Goal: Transaction & Acquisition: Purchase product/service

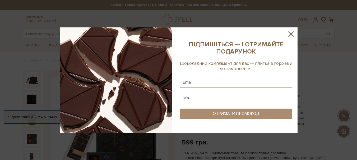
click at [9, 54] on div at bounding box center [178, 80] width 357 height 160
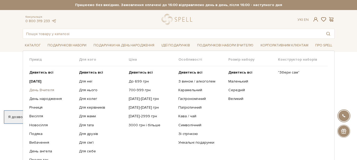
click at [43, 91] on link "День Вчителя" at bounding box center [52, 90] width 46 height 5
click at [44, 92] on link "День Вчителя" at bounding box center [52, 90] width 46 height 5
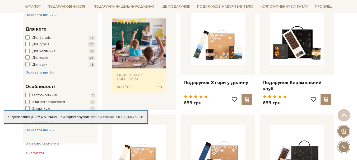
scroll to position [211, 0]
click at [129, 81] on img at bounding box center [139, 55] width 54 height 74
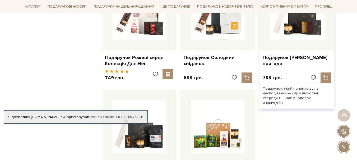
scroll to position [634, 0]
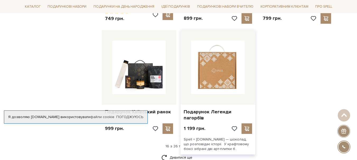
click at [207, 79] on img at bounding box center [218, 68] width 54 height 54
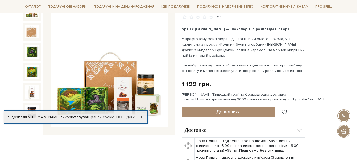
scroll to position [79, 0]
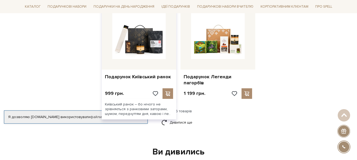
scroll to position [660, 0]
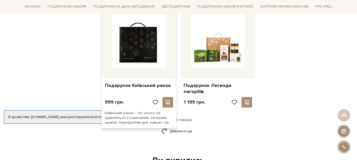
click at [144, 48] on img at bounding box center [139, 41] width 54 height 54
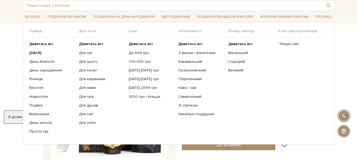
scroll to position [26, 0]
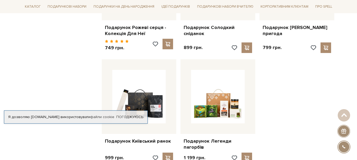
scroll to position [555, 0]
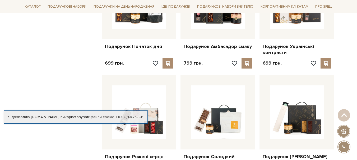
scroll to position [423, 0]
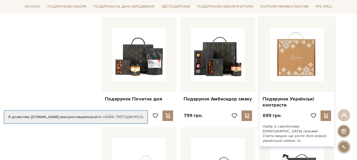
click at [284, 74] on img at bounding box center [297, 55] width 54 height 54
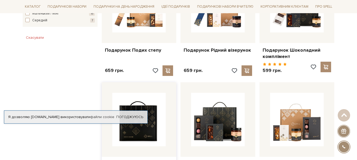
scroll to position [317, 0]
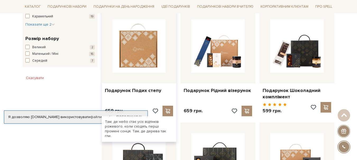
click at [135, 40] on img at bounding box center [139, 46] width 54 height 54
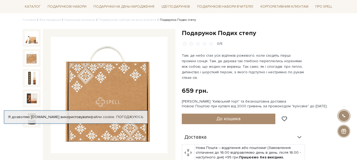
scroll to position [53, 0]
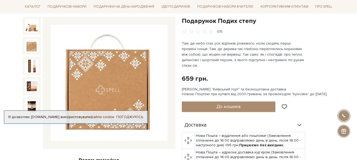
click at [32, 47] on img at bounding box center [32, 46] width 14 height 14
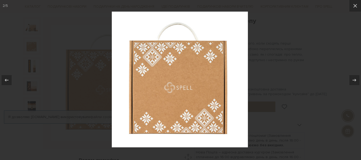
click at [29, 67] on div at bounding box center [180, 80] width 361 height 160
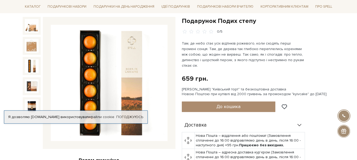
click at [30, 70] on img at bounding box center [32, 66] width 14 height 14
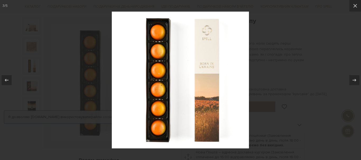
click at [25, 76] on div at bounding box center [180, 80] width 361 height 160
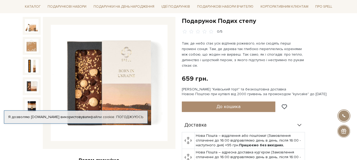
click at [27, 87] on img at bounding box center [32, 87] width 14 height 14
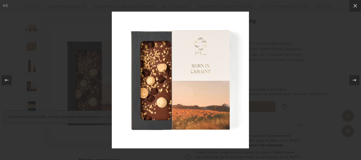
click at [27, 87] on div at bounding box center [180, 80] width 361 height 160
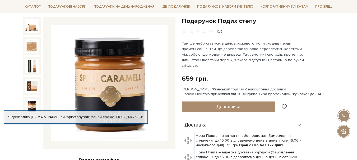
click at [26, 103] on img at bounding box center [32, 107] width 14 height 14
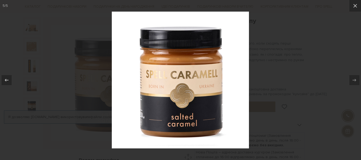
click at [26, 103] on div at bounding box center [180, 80] width 361 height 160
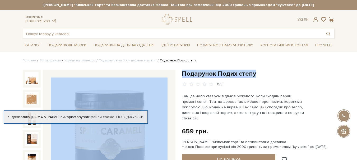
drag, startPoint x: 178, startPoint y: 74, endPoint x: 258, endPoint y: 73, distance: 79.8
click at [239, 74] on h1 "Подарунок Подих степу" at bounding box center [258, 74] width 153 height 8
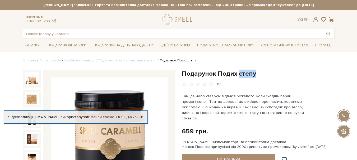
click at [239, 74] on h1 "Подарунок Подих степу" at bounding box center [258, 74] width 153 height 8
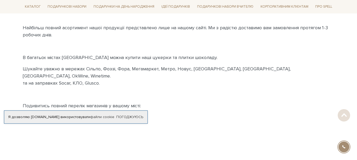
scroll to position [79, 0]
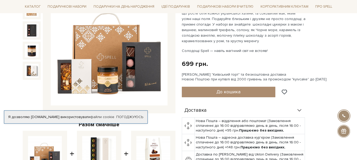
scroll to position [79, 0]
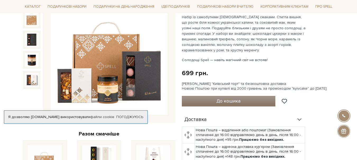
click at [240, 101] on span "До кошика" at bounding box center [228, 101] width 24 height 6
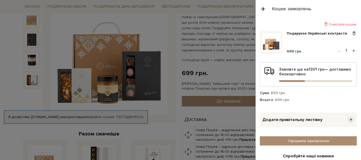
click at [241, 122] on div at bounding box center [180, 80] width 361 height 160
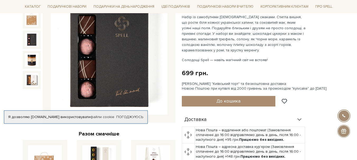
click at [28, 39] on img at bounding box center [32, 40] width 14 height 14
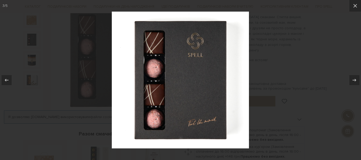
drag, startPoint x: 350, startPoint y: 64, endPoint x: 286, endPoint y: 69, distance: 64.4
click at [337, 67] on div at bounding box center [180, 80] width 361 height 160
click at [23, 58] on div at bounding box center [180, 80] width 361 height 160
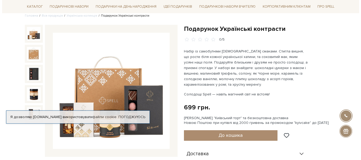
scroll to position [53, 0]
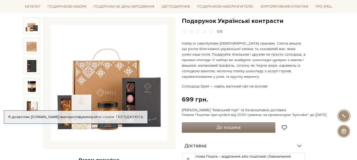
click at [251, 124] on button "До кошика" at bounding box center [229, 128] width 94 height 11
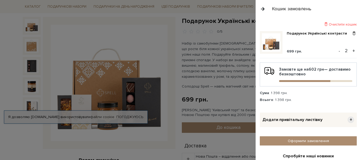
click at [337, 50] on button "-" at bounding box center [339, 51] width 5 height 8
click at [347, 120] on span "+" at bounding box center [350, 120] width 7 height 7
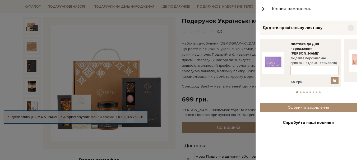
scroll to position [106, 0]
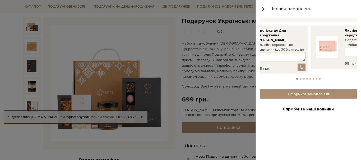
drag, startPoint x: 346, startPoint y: 50, endPoint x: 293, endPoint y: 57, distance: 53.6
click at [311, 57] on div "Листівка до Дня народження рожева Додайте персональне привітання (до 300 символ…" at bounding box center [353, 47] width 84 height 43
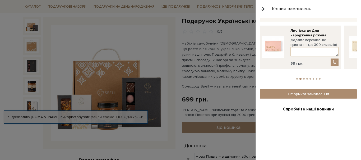
drag, startPoint x: 320, startPoint y: 43, endPoint x: 263, endPoint y: 50, distance: 58.0
drag, startPoint x: 311, startPoint y: 44, endPoint x: 246, endPoint y: 50, distance: 65.5
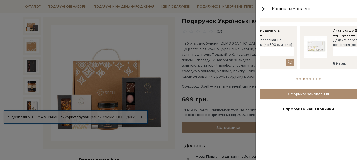
drag, startPoint x: 318, startPoint y: 41, endPoint x: 269, endPoint y: 46, distance: 49.2
click at [269, 46] on label "Додайте персональне привітання (до 300 символів):" at bounding box center [270, 43] width 48 height 10
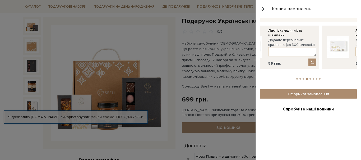
drag, startPoint x: 286, startPoint y: 41, endPoint x: 351, endPoint y: 39, distance: 65.0
click at [351, 39] on div "Листівка до Дня народження Додайте персональне привітання (до 300 символів): 59…" at bounding box center [364, 47] width 79 height 38
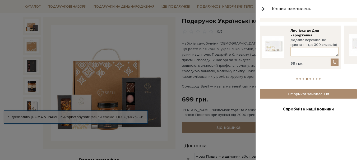
drag, startPoint x: 327, startPoint y: 40, endPoint x: 247, endPoint y: 48, distance: 80.2
drag, startPoint x: 333, startPoint y: 39, endPoint x: 253, endPoint y: 46, distance: 80.0
click at [327, 123] on link "Драже малина в рожевому шоколаді" at bounding box center [324, 128] width 52 height 10
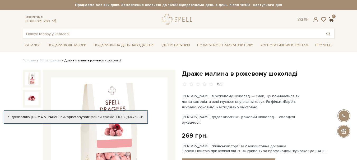
click at [332, 18] on span at bounding box center [331, 20] width 6 height 6
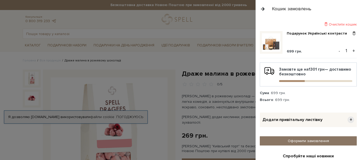
click at [307, 140] on link "Оформити замовлення" at bounding box center [308, 141] width 97 height 9
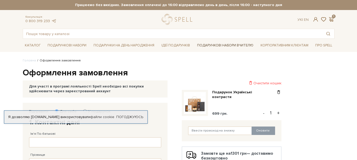
click at [216, 42] on link "Подарункові набори Вчителю" at bounding box center [225, 45] width 60 height 9
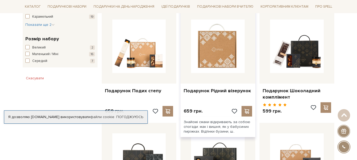
scroll to position [317, 0]
click at [216, 60] on img at bounding box center [218, 46] width 54 height 54
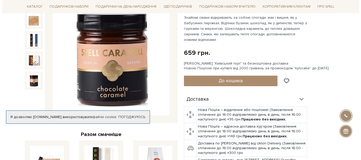
scroll to position [79, 0]
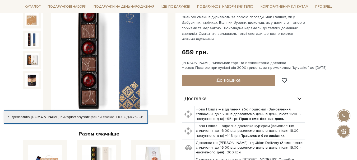
click at [29, 46] on img at bounding box center [32, 40] width 14 height 14
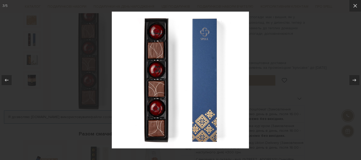
click at [34, 67] on div at bounding box center [180, 80] width 361 height 160
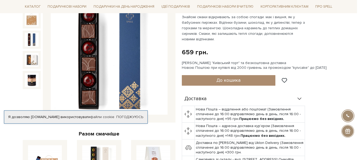
click at [32, 57] on div at bounding box center [180, 80] width 361 height 160
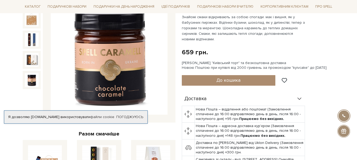
click at [30, 73] on img at bounding box center [32, 80] width 14 height 14
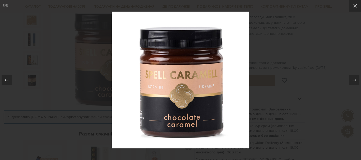
click at [326, 39] on div at bounding box center [180, 80] width 361 height 160
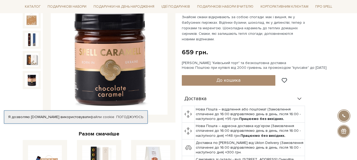
click at [25, 82] on img at bounding box center [32, 80] width 14 height 14
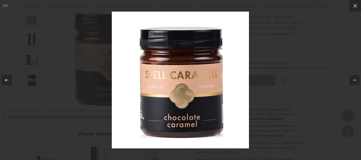
click at [355, 33] on div at bounding box center [180, 80] width 361 height 160
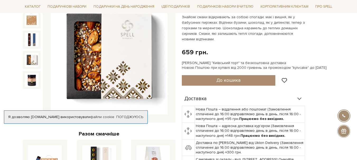
click at [29, 56] on img at bounding box center [32, 60] width 14 height 14
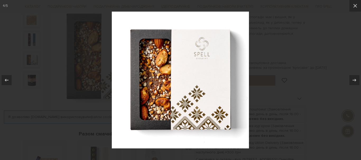
click at [325, 34] on div at bounding box center [180, 80] width 361 height 160
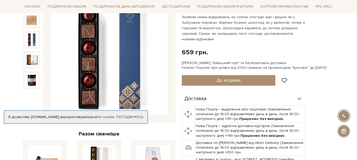
click at [36, 32] on div at bounding box center [32, 40] width 18 height 18
click at [34, 36] on img at bounding box center [32, 40] width 14 height 14
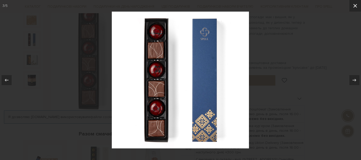
click at [357, 11] on button at bounding box center [355, 6] width 12 height 12
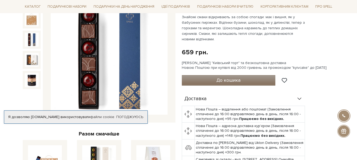
click at [235, 82] on span "До кошика" at bounding box center [228, 80] width 24 height 6
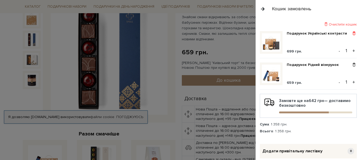
click at [352, 32] on span at bounding box center [354, 33] width 6 height 5
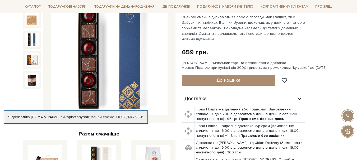
click at [0, 64] on div at bounding box center [180, 80] width 361 height 160
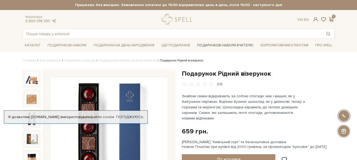
click at [229, 47] on link "Подарункові набори Вчителю" at bounding box center [225, 45] width 60 height 9
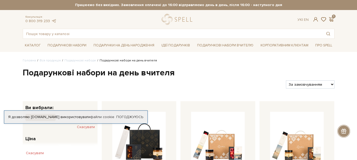
click at [334, 81] on select "За замовчуванням За Ціною (зростання) За Ціною (зменшення) Новинки За популярні…" at bounding box center [310, 85] width 48 height 8
select select "https://spellchocolate.com/our-productions/podarunkovi-box/den-vchitelja?sort=p…"
click at [286, 81] on select "За замовчуванням За Ціною (зростання) За Ціною (зменшення) Новинки За популярні…" at bounding box center [310, 85] width 48 height 8
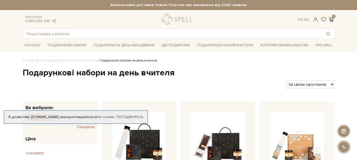
click at [330, 18] on span at bounding box center [331, 20] width 6 height 6
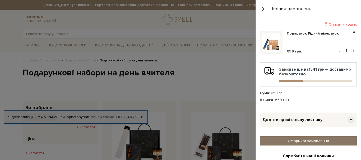
click at [316, 143] on link "Оформити замовлення" at bounding box center [308, 141] width 97 height 9
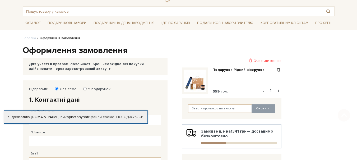
scroll to position [53, 0]
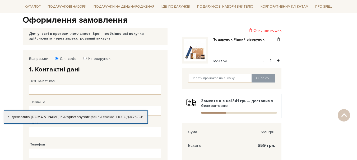
click at [100, 59] on label "У подарунок" at bounding box center [98, 59] width 26 height 5
click at [87, 59] on input "У подарунок" at bounding box center [84, 58] width 3 height 3
radio input "true"
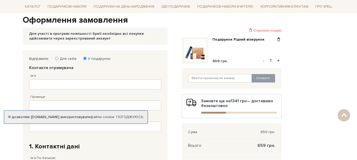
click at [67, 57] on label "Для себе" at bounding box center [66, 59] width 20 height 5
click at [58, 57] on input "Для себе" at bounding box center [56, 58] width 3 height 3
radio input "true"
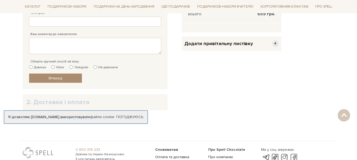
scroll to position [185, 0]
click at [53, 66] on input "Viber" at bounding box center [52, 66] width 3 height 3
radio input "true"
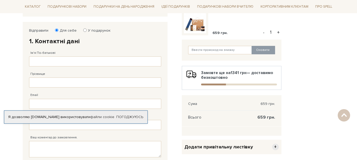
scroll to position [79, 0]
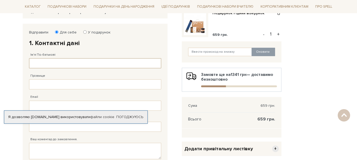
click at [64, 66] on input "Ім'я По-батькові" at bounding box center [95, 63] width 132 height 10
type input "R"
type input "Катерина Володимирівна"
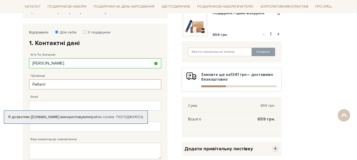
type input "Рибалт"
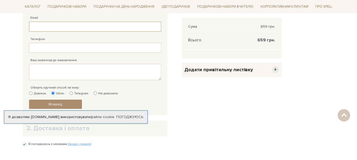
click at [60, 23] on input "Email" at bounding box center [95, 27] width 132 height 10
type input "hkv0511@ukr.net"
type input "38 (093) 582 56 25"
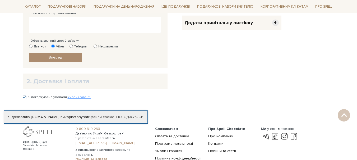
scroll to position [238, 0]
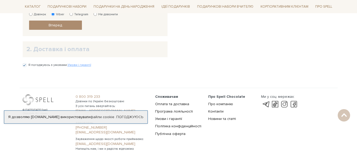
click at [77, 54] on div "2. Доставка і оплата" at bounding box center [95, 49] width 145 height 16
click at [73, 49] on h2 "2. Доставка і оплата" at bounding box center [94, 49] width 137 height 8
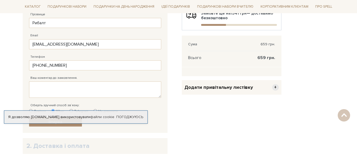
scroll to position [150, 0]
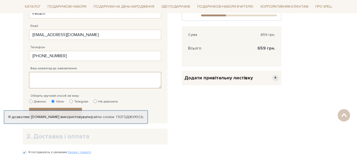
click at [47, 77] on textarea "Ваш коментар до замовлення." at bounding box center [95, 80] width 132 height 16
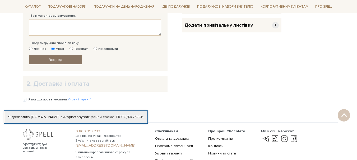
click at [68, 59] on link "Вперед" at bounding box center [55, 59] width 53 height 9
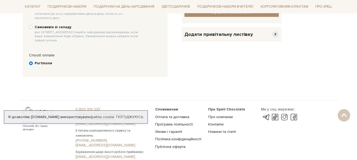
scroll to position [103, 0]
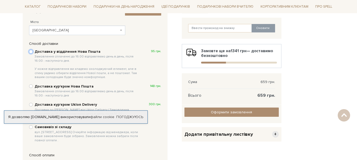
click at [31, 52] on input "Доставка у відділення Нова Пошта Замовлення сплаченні до 16:00 відправляємо ден…" at bounding box center [31, 52] width 4 height 4
radio input "true"
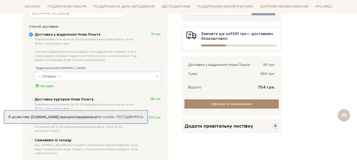
scroll to position [129, 0]
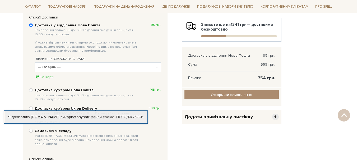
click at [112, 66] on span "--- Оберіть ---" at bounding box center [96, 67] width 116 height 5
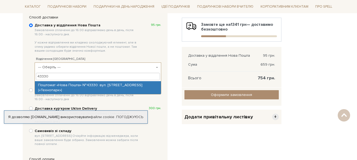
type input "43330"
select select "Поштомат «Нова Пошта» №43330: вул. Героїв Упа, 72б («Технопарк»)"
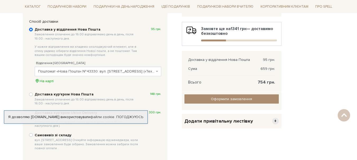
scroll to position [156, 0]
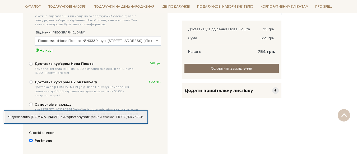
click at [244, 69] on input "Оформити замовлення" at bounding box center [231, 68] width 94 height 9
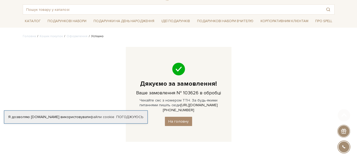
scroll to position [26, 0]
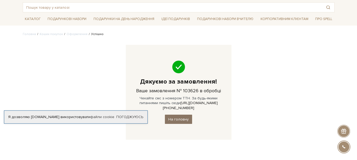
click at [185, 118] on link "На головну" at bounding box center [178, 119] width 27 height 9
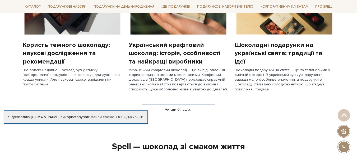
scroll to position [445, 0]
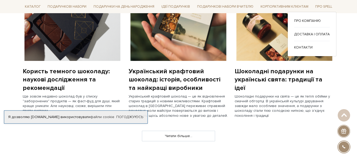
click at [308, 30] on ul "Про компанію Доставка і оплата" at bounding box center [312, 33] width 36 height 31
click at [303, 39] on div "Доставка і оплата" at bounding box center [312, 36] width 36 height 10
click at [306, 33] on link "Доставка і оплата" at bounding box center [312, 34] width 36 height 5
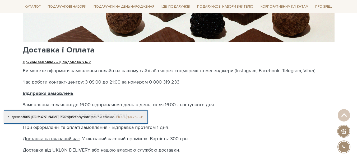
click at [128, 117] on link "Погоджуюсь" at bounding box center [129, 117] width 27 height 5
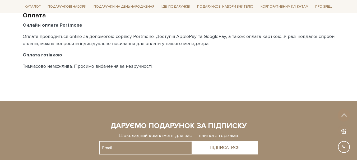
scroll to position [423, 0]
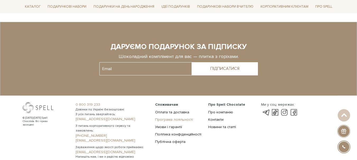
click at [174, 120] on link "Програма лояльності" at bounding box center [174, 120] width 38 height 4
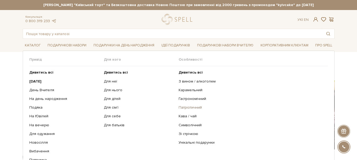
click at [195, 107] on link "Патріотичний" at bounding box center [251, 107] width 145 height 5
